Goal: Task Accomplishment & Management: Use online tool/utility

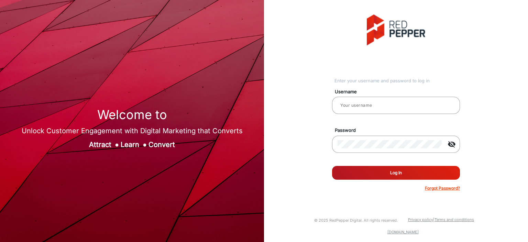
type input "[PERSON_NAME]"
click at [418, 176] on button "Log In" at bounding box center [396, 173] width 128 height 14
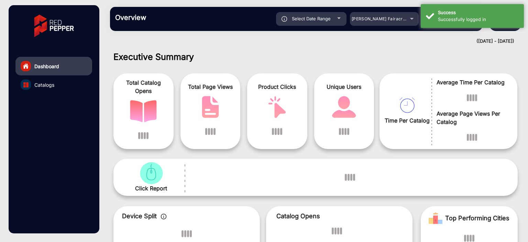
scroll to position [5, 0]
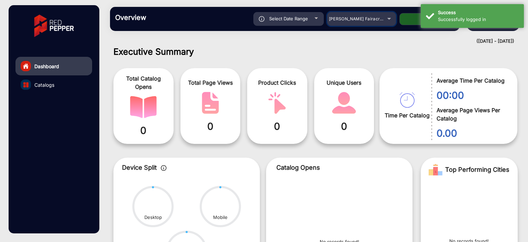
click at [372, 18] on span "[PERSON_NAME] Fairacre Farms" at bounding box center [363, 18] width 68 height 5
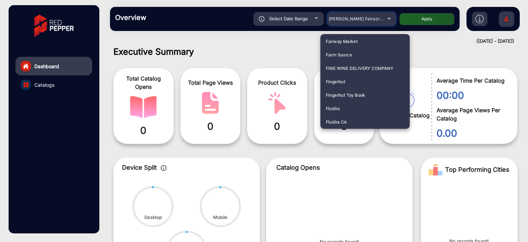
scroll to position [820, 0]
click at [349, 93] on mat-option "Fluidra" at bounding box center [364, 95] width 89 height 13
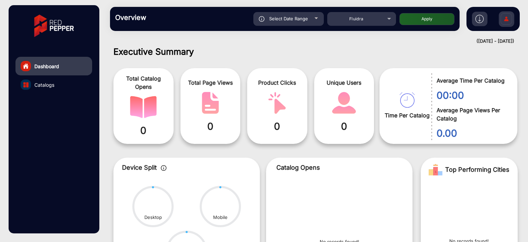
click at [435, 16] on button "Apply" at bounding box center [426, 19] width 55 height 12
type input "[DATE]"
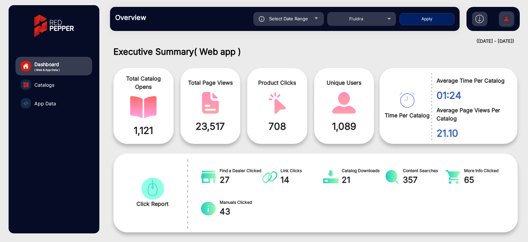
drag, startPoint x: 293, startPoint y: 127, endPoint x: 260, endPoint y: 97, distance: 44.0
click at [265, 123] on span "708" at bounding box center [277, 126] width 50 height 14
drag, startPoint x: 256, startPoint y: 82, endPoint x: 281, endPoint y: 118, distance: 43.5
click at [302, 84] on div "Product Clicks 708" at bounding box center [277, 106] width 60 height 76
click at [280, 121] on span "708" at bounding box center [277, 126] width 50 height 14
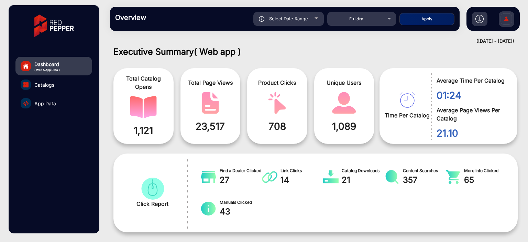
click at [280, 121] on span "708" at bounding box center [277, 126] width 50 height 14
click at [263, 81] on span "Product Clicks" at bounding box center [277, 82] width 50 height 8
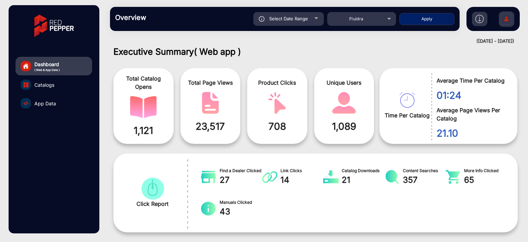
click at [273, 128] on span "708" at bounding box center [277, 126] width 50 height 14
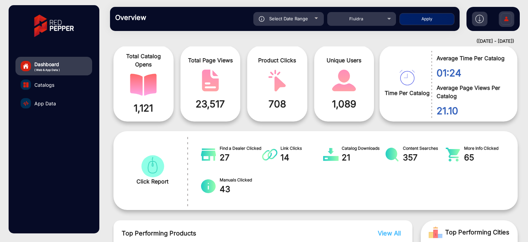
scroll to position [40, 0]
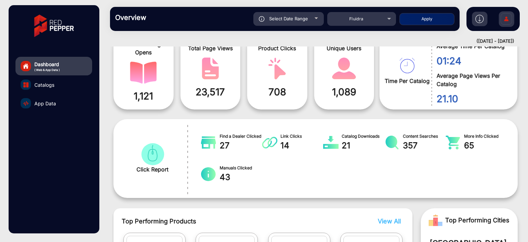
drag, startPoint x: 257, startPoint y: 117, endPoint x: 92, endPoint y: 108, distance: 164.9
click at [92, 108] on div "Dashboard ( Web & App Data ) Catalogs App Data" at bounding box center [54, 85] width 90 height 56
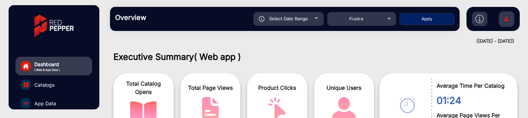
scroll to position [34, 0]
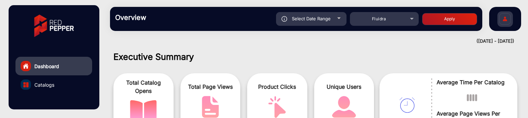
scroll to position [5, 0]
